Goal: Use online tool/utility: Use online tool/utility

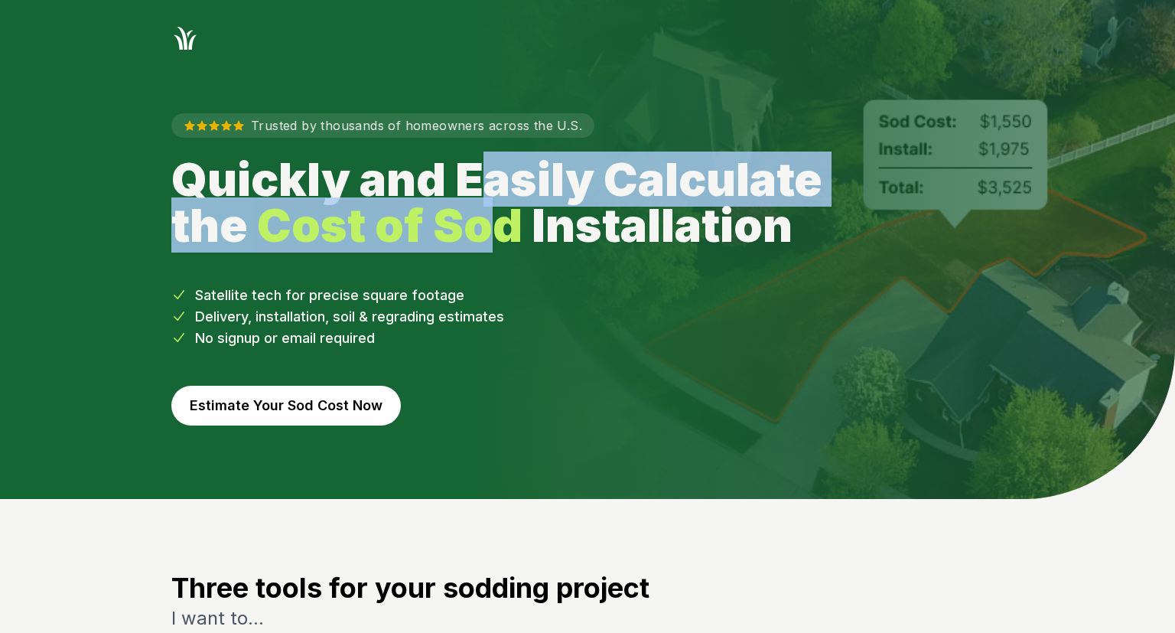
click at [488, 228] on h1 "Quickly and Easily Calculate the Cost of Sod Installation" at bounding box center [513, 202] width 685 height 92
click at [488, 228] on strong "Cost of Sod" at bounding box center [389, 224] width 265 height 55
drag, startPoint x: 488, startPoint y: 188, endPoint x: 481, endPoint y: 226, distance: 38.1
click at [481, 226] on h1 "Quickly and Easily Calculate the Cost of Sod Installation" at bounding box center [513, 202] width 685 height 92
click at [481, 226] on strong "Cost of Sod" at bounding box center [389, 224] width 265 height 55
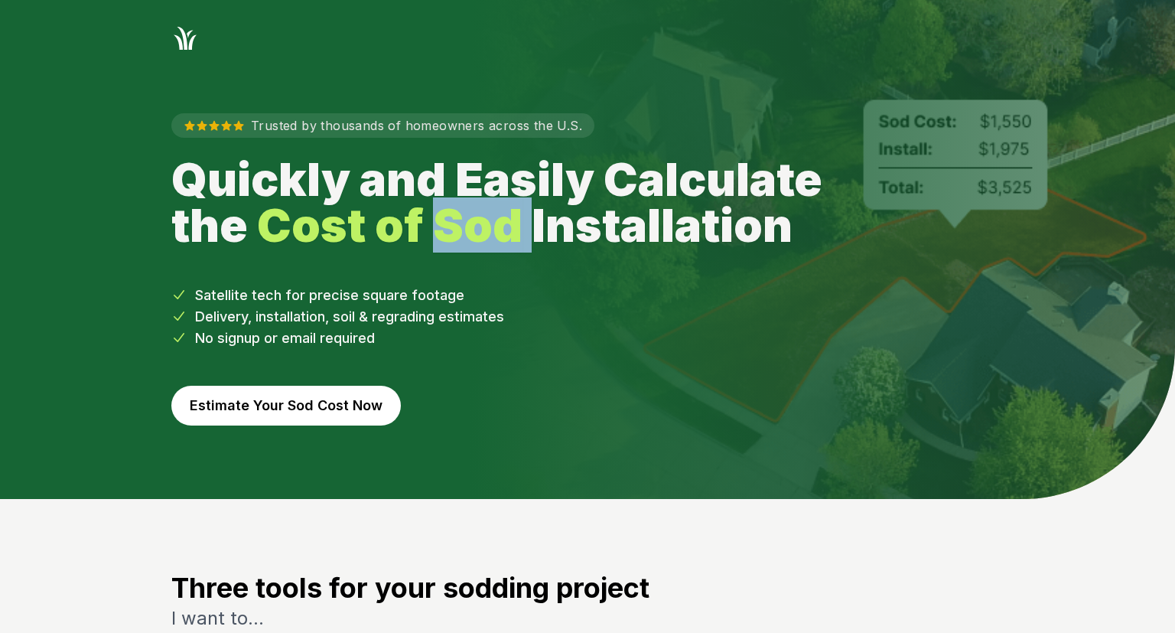
click at [481, 226] on strong "Cost of Sod" at bounding box center [389, 224] width 265 height 55
click at [467, 184] on h1 "Quickly and Easily Calculate the Cost of Sod Installation" at bounding box center [513, 202] width 685 height 92
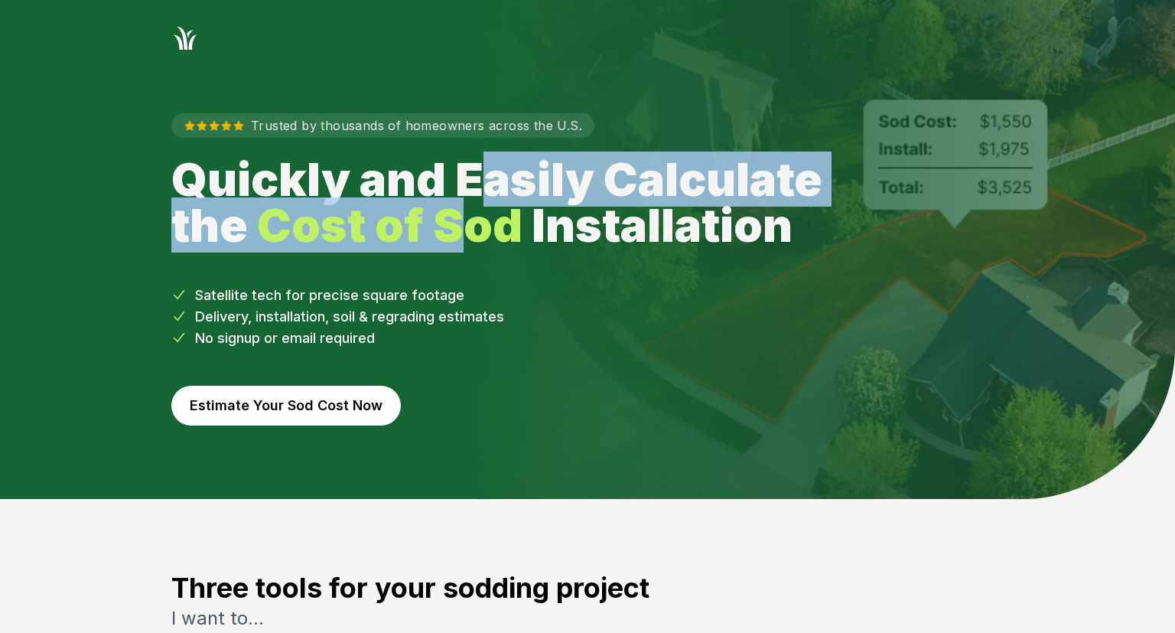
drag, startPoint x: 494, startPoint y: 169, endPoint x: 456, endPoint y: 225, distance: 67.7
click at [456, 225] on h1 "Quickly and Easily Calculate the Cost of Sod Installation" at bounding box center [513, 202] width 685 height 92
click at [456, 225] on strong "Cost of Sod" at bounding box center [389, 224] width 265 height 55
drag, startPoint x: 446, startPoint y: 188, endPoint x: 461, endPoint y: 218, distance: 33.2
click at [461, 218] on h1 "Quickly and Easily Calculate the Cost of Sod Installation" at bounding box center [513, 202] width 685 height 92
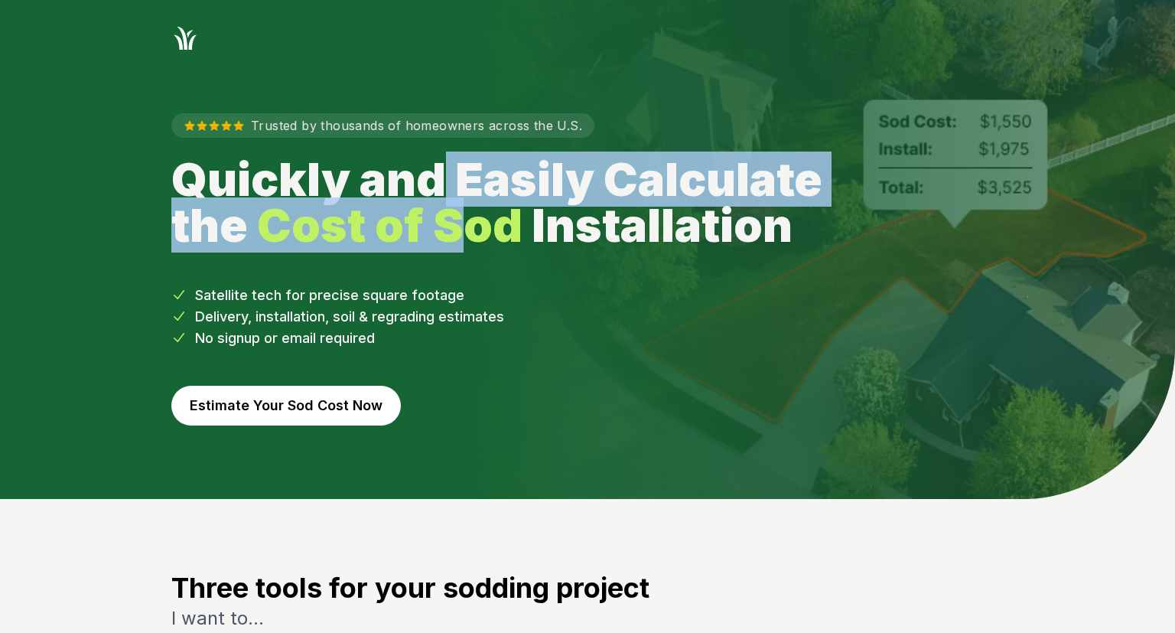
click at [461, 218] on strong "Cost of Sod" at bounding box center [389, 224] width 265 height 55
drag, startPoint x: 488, startPoint y: 222, endPoint x: 555, endPoint y: 182, distance: 77.5
click at [555, 182] on h1 "Quickly and Easily Calculate the Cost of Sod Installation" at bounding box center [513, 202] width 685 height 92
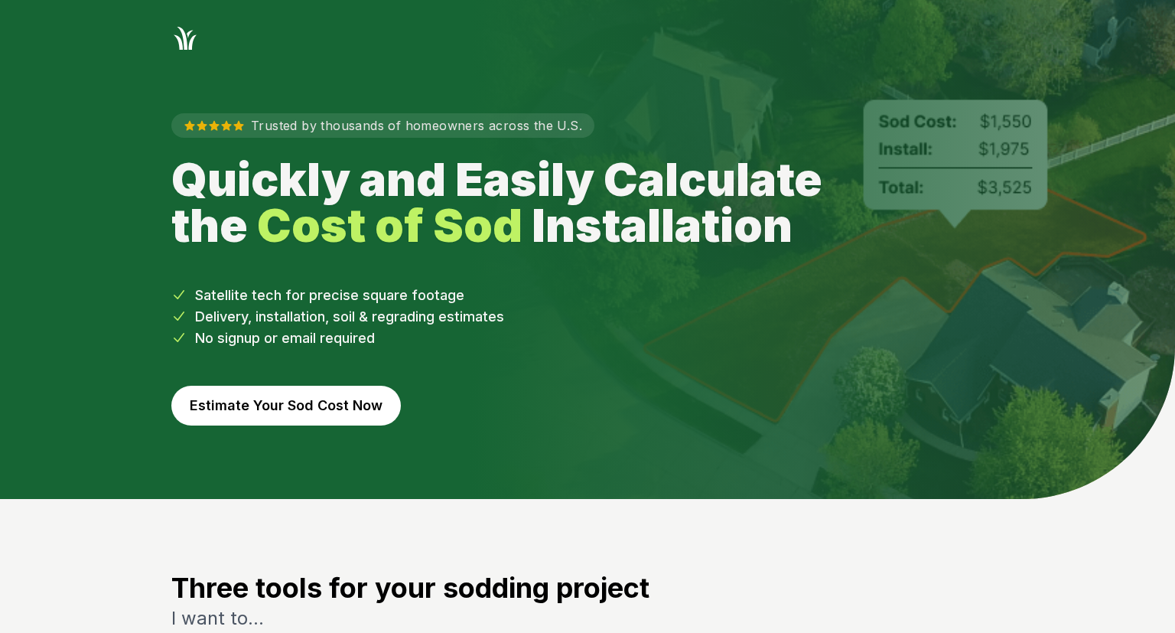
click at [555, 182] on h1 "Quickly and Easily Calculate the Cost of Sod Installation" at bounding box center [513, 202] width 685 height 92
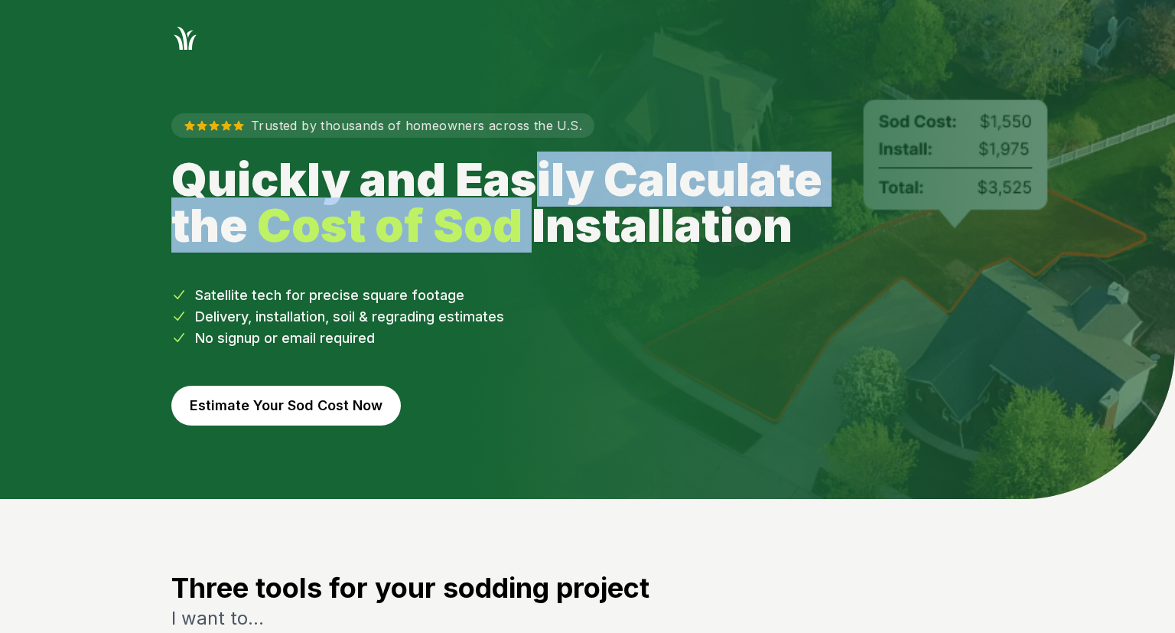
drag, startPoint x: 544, startPoint y: 200, endPoint x: 534, endPoint y: 228, distance: 30.0
click at [534, 227] on h1 "Quickly and Easily Calculate the Cost of Sod Installation" at bounding box center [513, 202] width 685 height 92
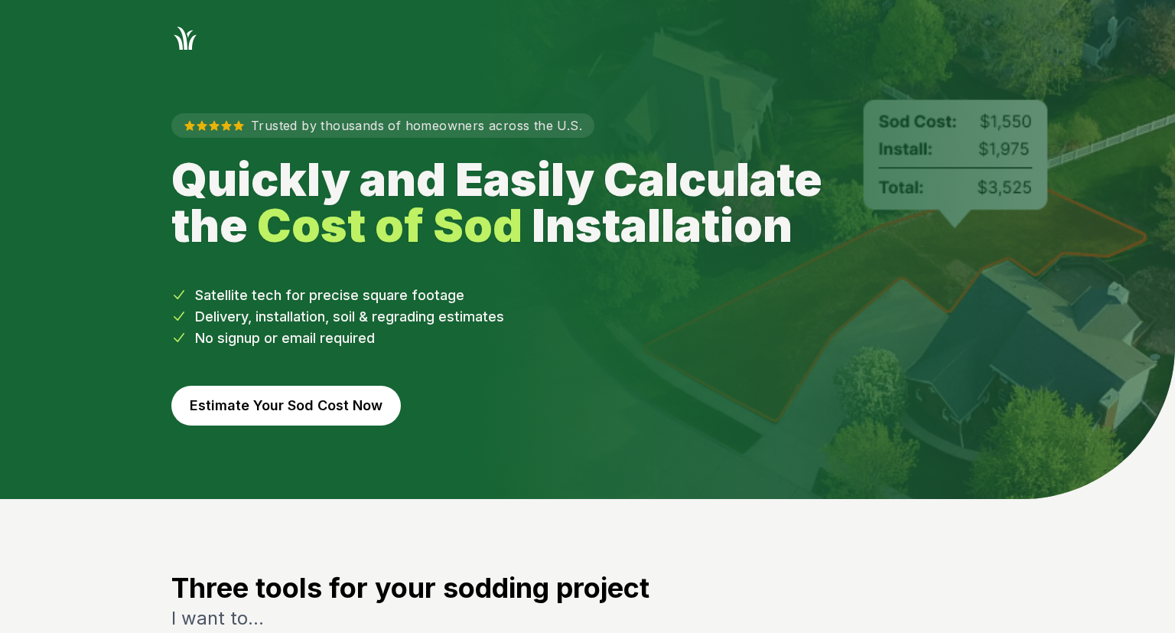
click at [534, 228] on h1 "Quickly and Easily Calculate the Cost of Sod Installation" at bounding box center [513, 202] width 685 height 92
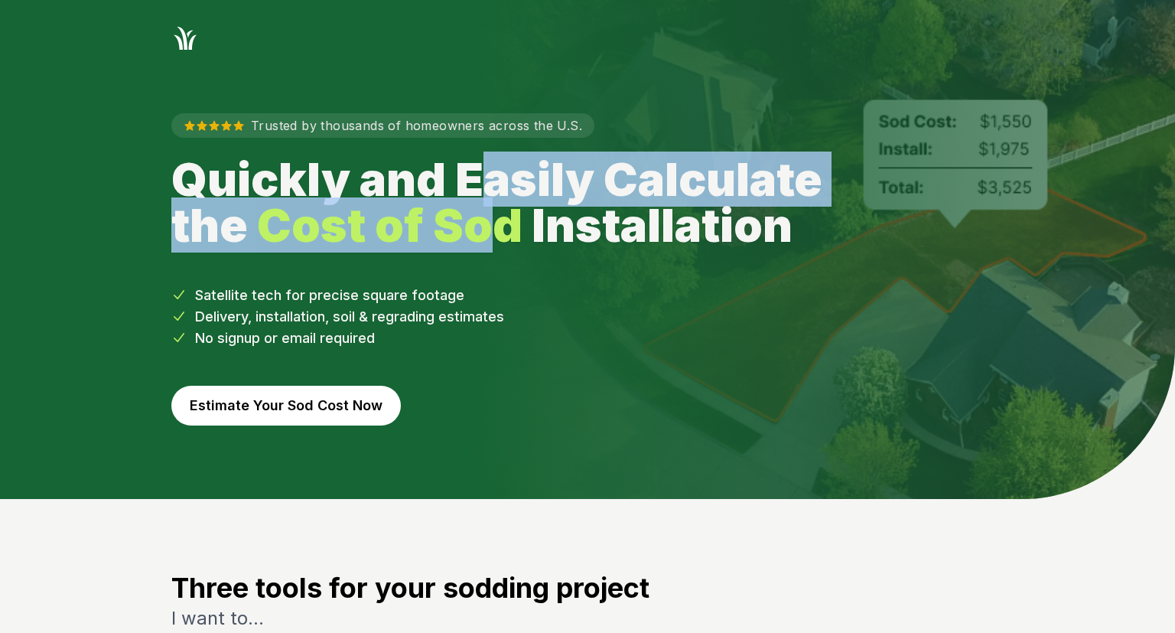
drag, startPoint x: 493, startPoint y: 233, endPoint x: 485, endPoint y: 191, distance: 42.9
click at [485, 191] on h1 "Quickly and Easily Calculate the Cost of Sod Installation" at bounding box center [513, 202] width 685 height 92
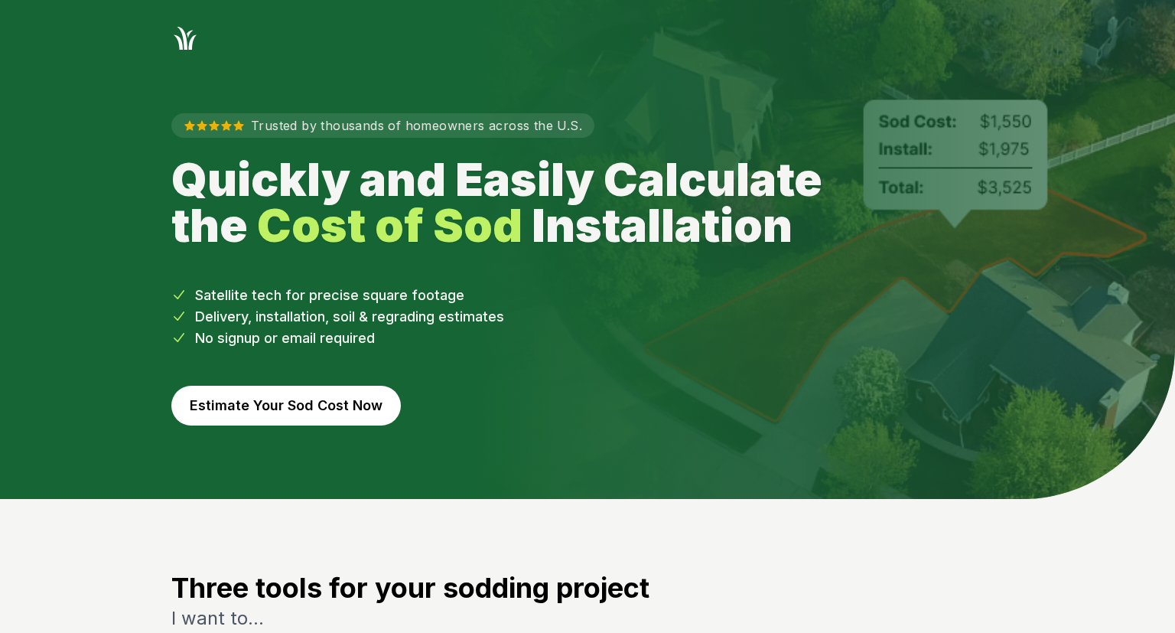
click at [485, 191] on h1 "Quickly and Easily Calculate the Cost of Sod Installation" at bounding box center [513, 202] width 685 height 92
